Goal: Find specific page/section: Find specific page/section

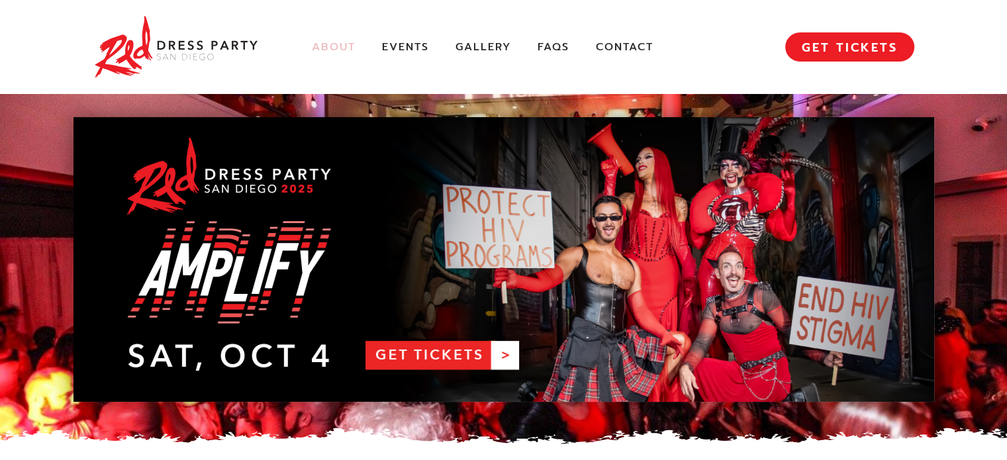
click at [332, 42] on link "About" at bounding box center [334, 47] width 44 height 14
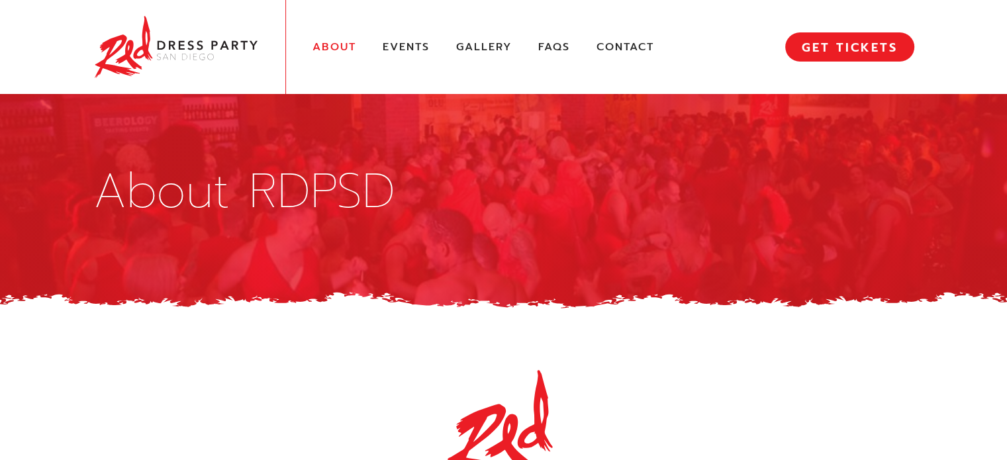
click at [408, 55] on div "About Events Gallery FAQs Contact MENU GET TICKETS" at bounding box center [503, 47] width 821 height 94
click at [415, 41] on link "Events" at bounding box center [406, 47] width 47 height 14
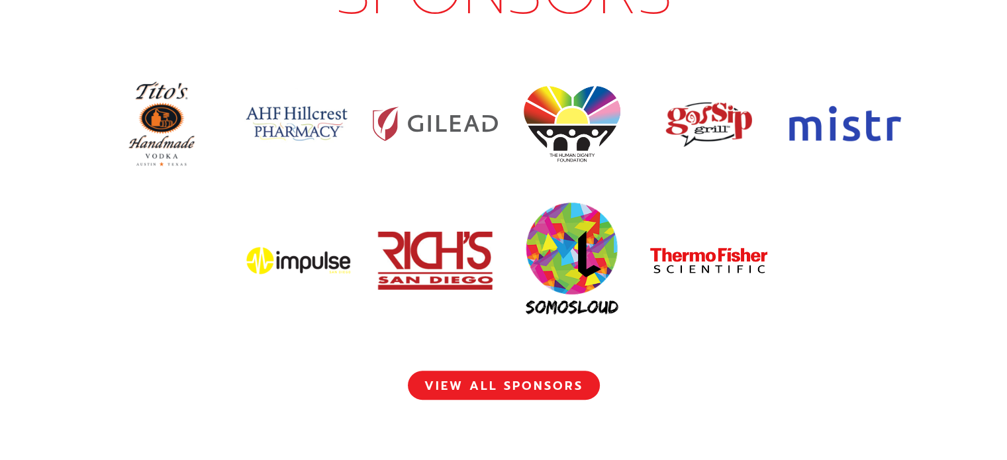
scroll to position [6097, 0]
